Goal: Contribute content: Add original content to the website for others to see

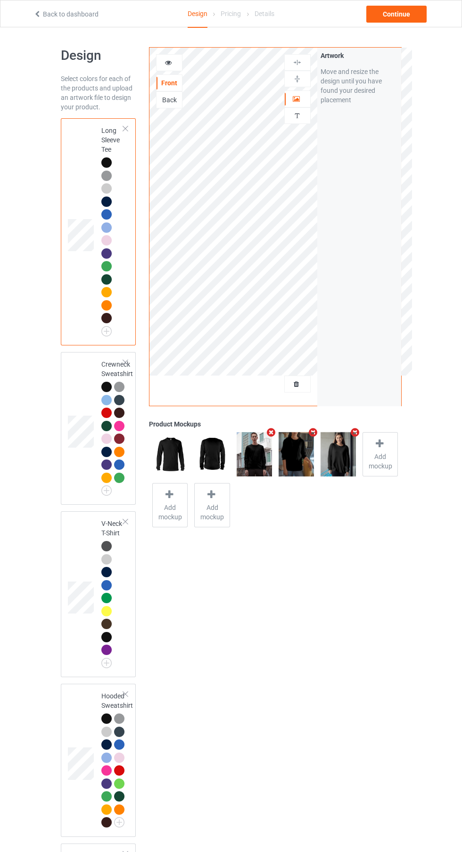
click at [309, 384] on div at bounding box center [297, 383] width 25 height 9
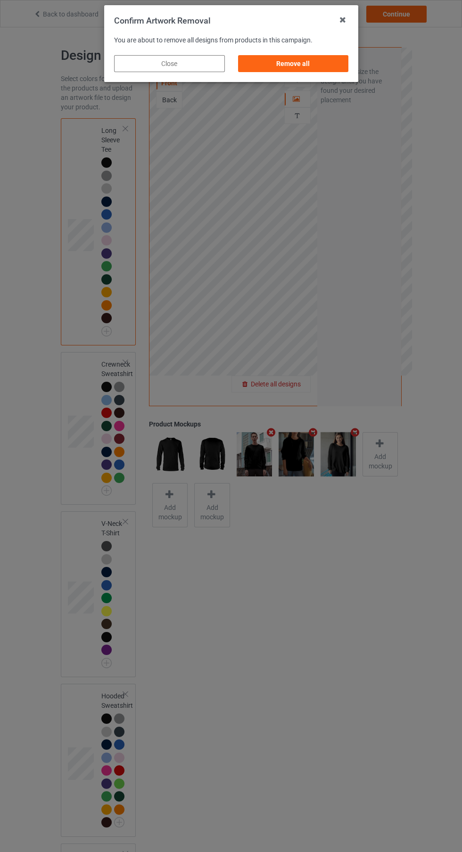
click at [313, 59] on div "Remove all" at bounding box center [292, 63] width 111 height 17
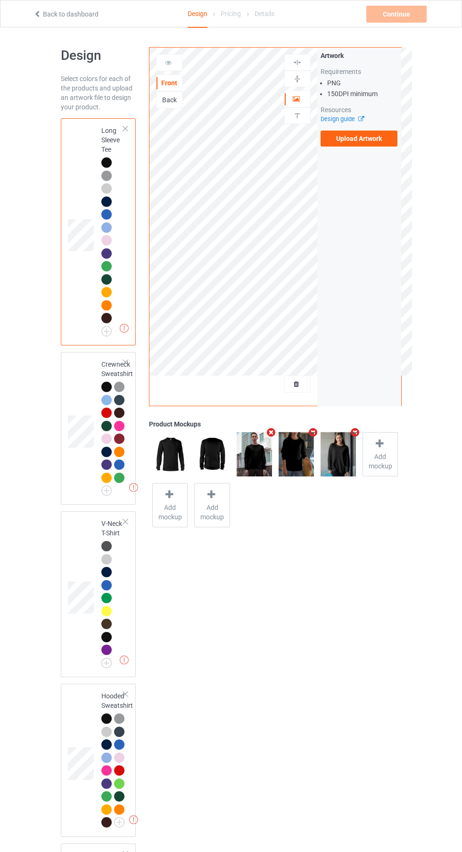
click at [355, 138] on label "Upload Artwork" at bounding box center [358, 138] width 77 height 16
click at [0, 0] on input "Upload Artwork" at bounding box center [0, 0] width 0 height 0
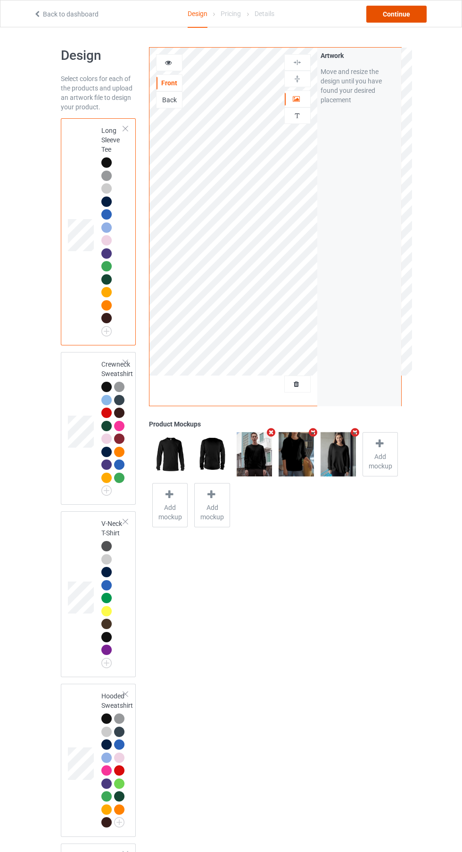
click at [403, 19] on div "Continue" at bounding box center [396, 14] width 60 height 17
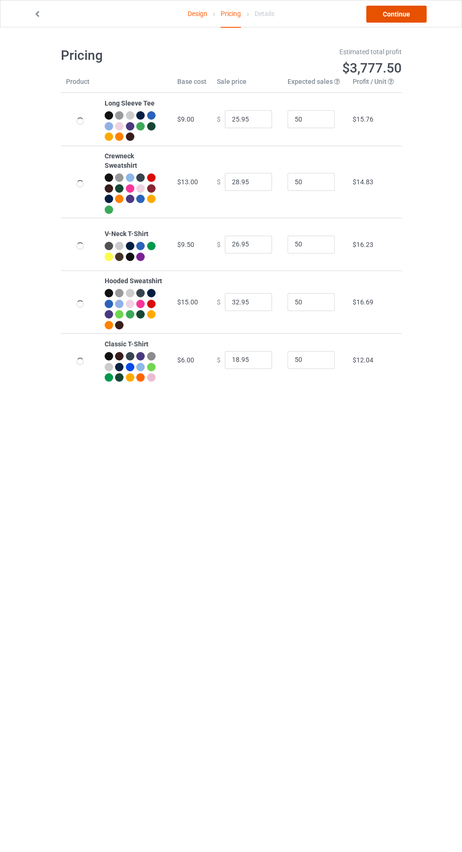
click at [406, 18] on link "Continue" at bounding box center [396, 14] width 60 height 17
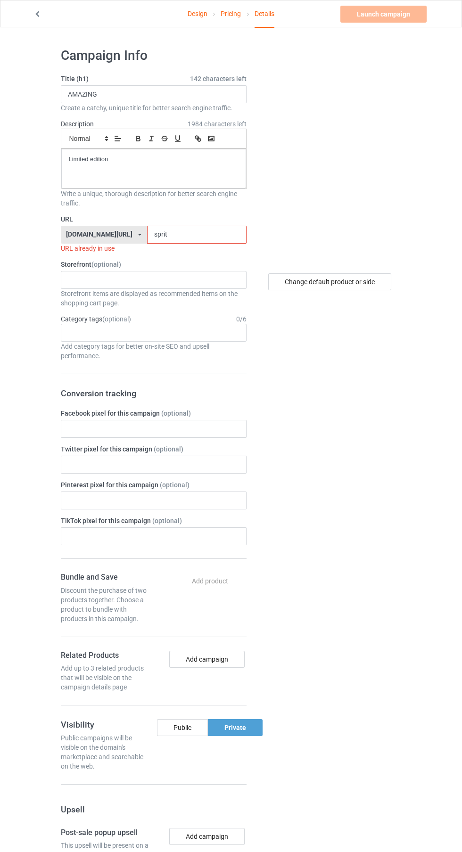
click at [223, 222] on label "URL" at bounding box center [154, 218] width 186 height 9
click at [216, 235] on input "sprit" at bounding box center [196, 235] width 99 height 18
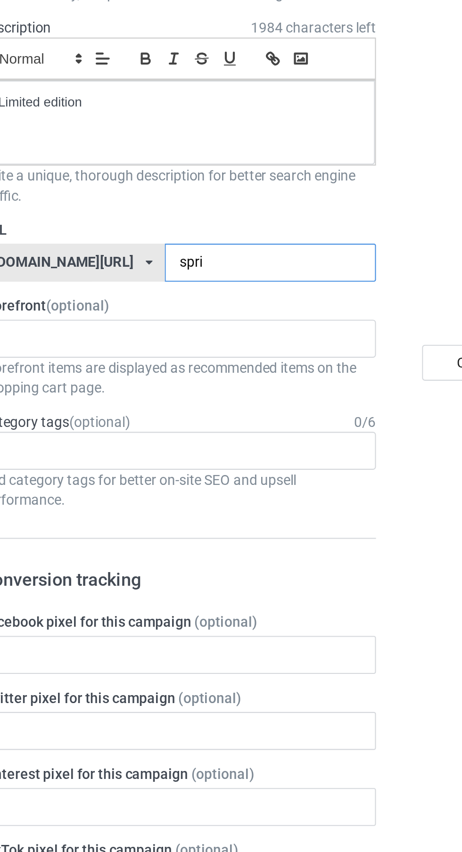
type input "spr"
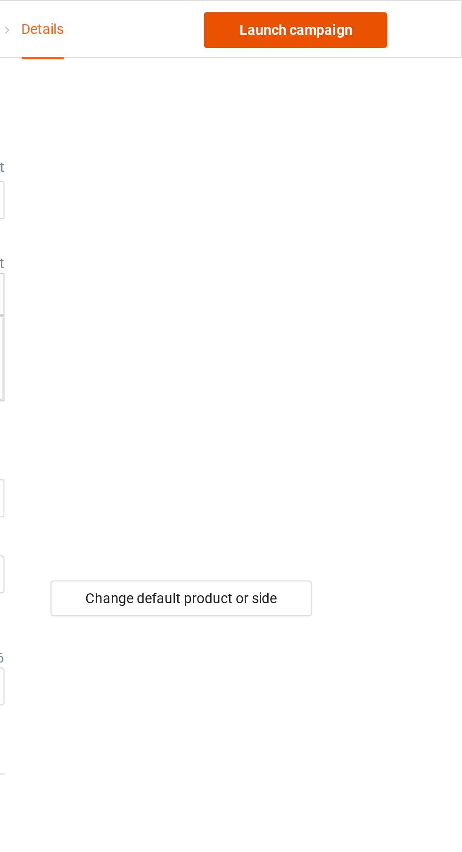
click at [399, 13] on link "Launch campaign" at bounding box center [383, 14] width 86 height 17
